Goal: Check status: Check status

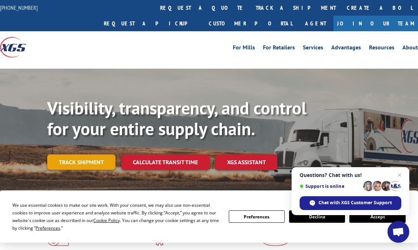
click at [98, 154] on link "Track shipment" at bounding box center [81, 161] width 68 height 15
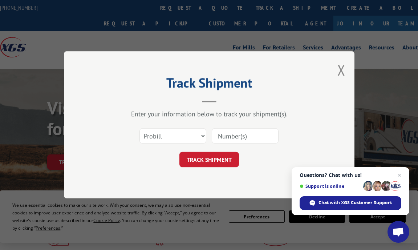
click at [237, 137] on input at bounding box center [245, 136] width 67 height 15
paste input "17235285BOL"
type input "17235285BOL"
click at [222, 155] on button "TRACK SHIPMENT" at bounding box center [210, 159] width 60 height 15
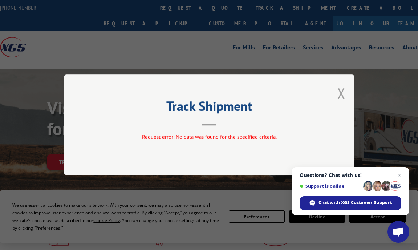
click at [339, 90] on button "Close modal" at bounding box center [342, 93] width 8 height 19
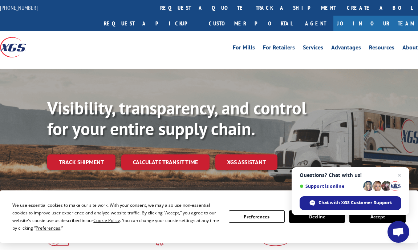
click at [370, 216] on button "Accept" at bounding box center [378, 216] width 56 height 12
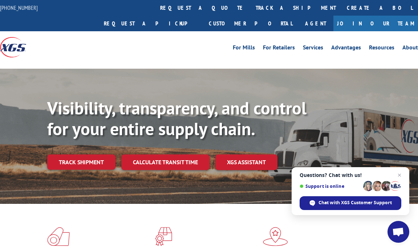
click at [370, 227] on span at bounding box center [317, 236] width 108 height 19
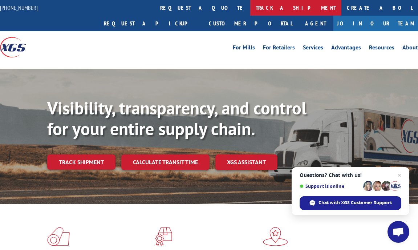
click at [250, 9] on link "track a shipment" at bounding box center [295, 8] width 91 height 16
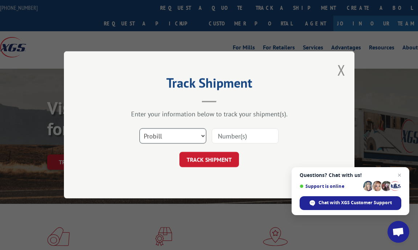
click at [196, 138] on select "Select category... Probill BOL PO" at bounding box center [173, 136] width 67 height 15
select select "bol"
click at [140, 129] on select "Select category... Probill BOL PO" at bounding box center [173, 136] width 67 height 15
click at [229, 136] on input at bounding box center [245, 136] width 67 height 15
paste input "17235285BOL"
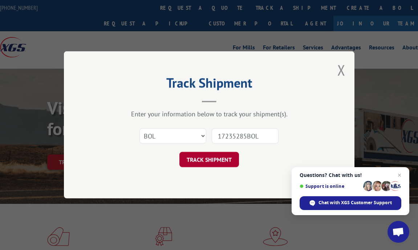
type input "17235285BOL"
click at [219, 153] on button "TRACK SHIPMENT" at bounding box center [210, 159] width 60 height 15
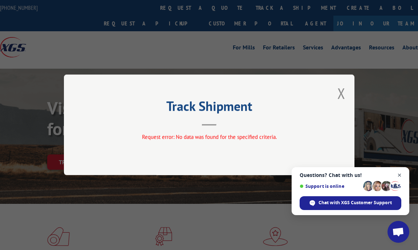
click at [402, 176] on span "Close chat" at bounding box center [399, 175] width 9 height 9
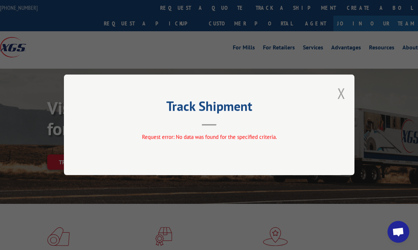
click at [340, 92] on button "Close modal" at bounding box center [342, 93] width 8 height 19
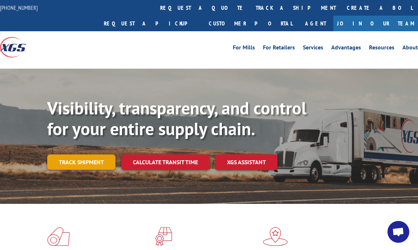
click at [94, 154] on link "Track shipment" at bounding box center [81, 161] width 68 height 15
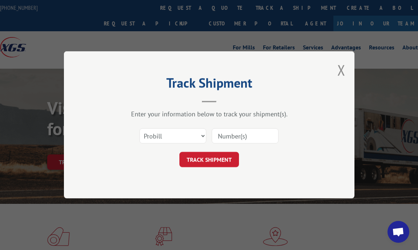
click at [231, 133] on input at bounding box center [245, 136] width 67 height 15
paste input "17235285"
type input "17235285"
click at [212, 162] on button "TRACK SHIPMENT" at bounding box center [210, 159] width 60 height 15
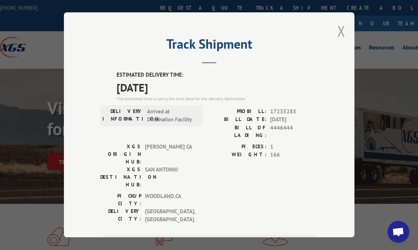
click at [339, 25] on button "Close modal" at bounding box center [342, 30] width 8 height 19
